Goal: Task Accomplishment & Management: Complete application form

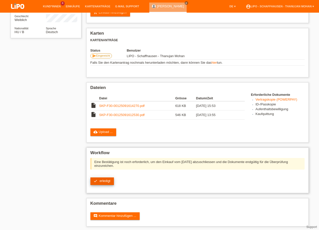
scroll to position [74, 0]
click at [109, 183] on link "check erledigt" at bounding box center [101, 181] width 23 height 8
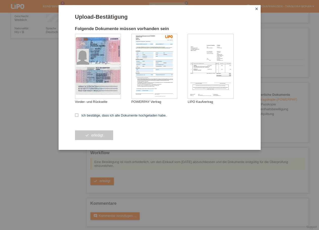
click at [84, 118] on form "Upload-Bestätigung Folgende Dokumente müssen vorhanden sein [GEOGRAPHIC_DATA][P…" at bounding box center [159, 82] width 169 height 136
click at [84, 117] on label "Ich bestätige, dass ich alle Dokumente hochgeladen habe." at bounding box center [121, 115] width 92 height 4
click at [78, 117] on input "Ich bestätige, dass ich alle Dokumente hochgeladen habe." at bounding box center [76, 114] width 3 height 3
checkbox input "true"
click at [94, 133] on button "check erledigt" at bounding box center [94, 135] width 38 height 10
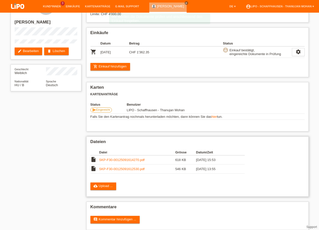
scroll to position [31, 0]
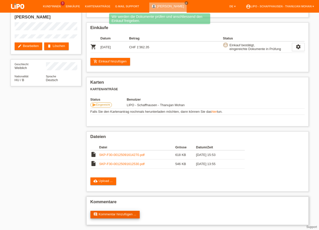
click at [126, 211] on link "comment Kommentar hinzufügen ..." at bounding box center [114, 214] width 49 height 8
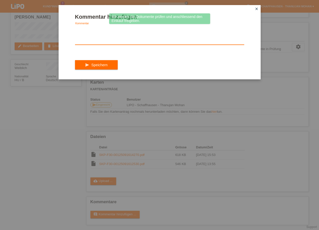
click at [110, 38] on textarea at bounding box center [159, 34] width 169 height 19
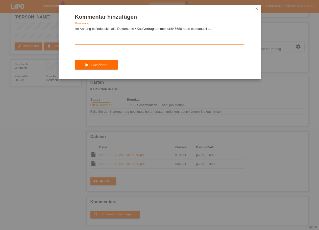
drag, startPoint x: 138, startPoint y: 27, endPoint x: 237, endPoint y: 34, distance: 99.7
click at [237, 34] on textarea "Im Anhang befindet sich alle Dokumente / Kaufvertragnummer ist:845680 habe es m…" at bounding box center [159, 34] width 169 height 19
paste textarea "ch möchte euch darüber informieren, dass ich den Kaufvertrag mit der Nummer **8…"
drag, startPoint x: 142, startPoint y: 35, endPoint x: 123, endPoint y: 32, distance: 18.8
click at [123, 32] on textarea "Im Anhang befindet sich alle Dokumente / ch möchte euch darüber informieren, da…" at bounding box center [159, 34] width 169 height 19
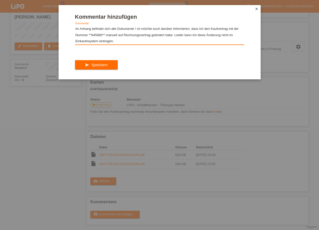
click at [180, 43] on textarea "Im Anhang befindet sich alle Dokumente / ch möchte euch darüber informieren, da…" at bounding box center [159, 34] width 169 height 19
type textarea "Im Anhang befindet sich alle Dokumente / ch möchte euch darüber informieren, da…"
drag, startPoint x: 140, startPoint y: 62, endPoint x: 136, endPoint y: 64, distance: 4.1
click at [140, 63] on div "send Speichern" at bounding box center [159, 64] width 169 height 29
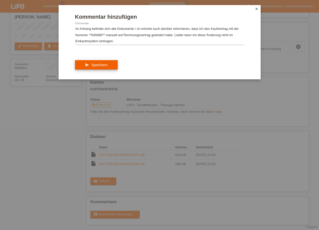
click at [104, 67] on span "Speichern" at bounding box center [99, 65] width 16 height 4
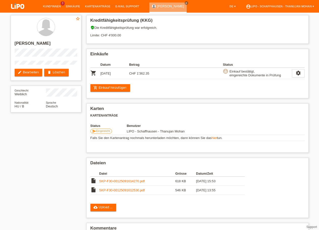
click at [17, 8] on img at bounding box center [17, 6] width 25 height 13
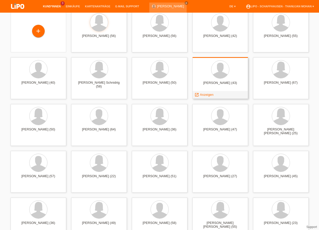
scroll to position [26, 0]
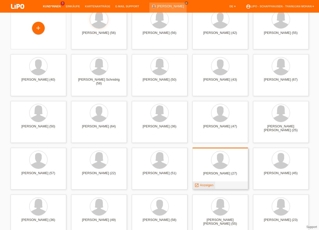
click at [207, 184] on span "Anzeigen" at bounding box center [207, 185] width 14 height 4
